Goal: Information Seeking & Learning: Learn about a topic

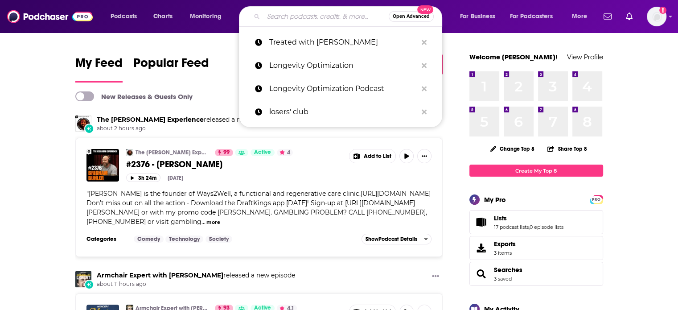
click at [296, 14] on input "Search podcasts, credits, & more..." at bounding box center [325, 16] width 125 height 14
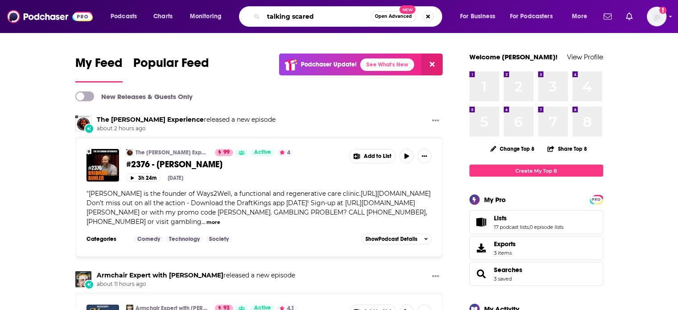
type input "talking scared"
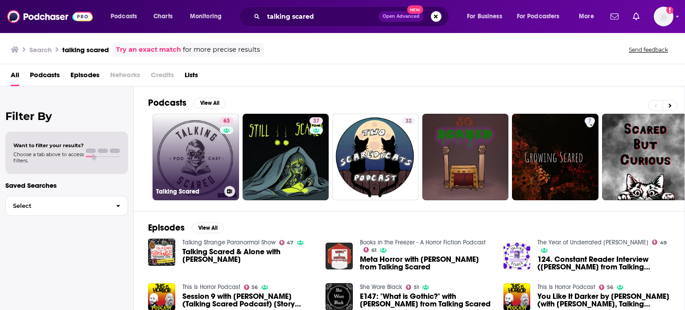
click at [198, 156] on link "63 Talking Scared" at bounding box center [195, 157] width 86 height 86
